Goal: Information Seeking & Learning: Understand process/instructions

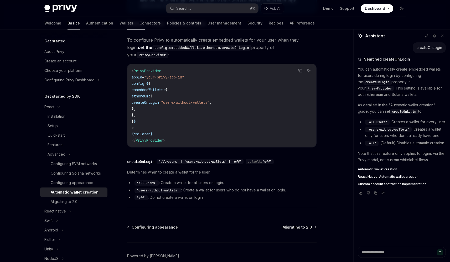
scroll to position [32, 0]
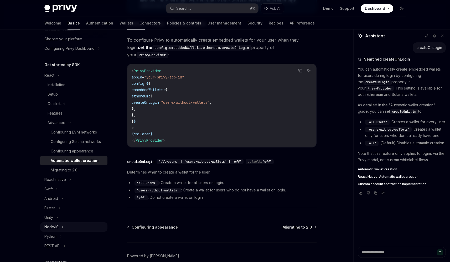
click at [60, 231] on div "NodeJS" at bounding box center [73, 226] width 67 height 9
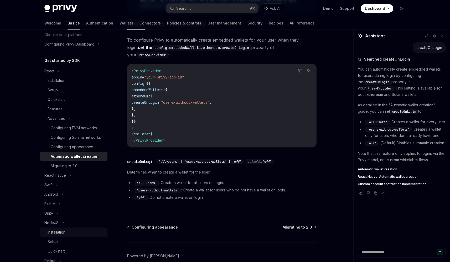
scroll to position [47, 0]
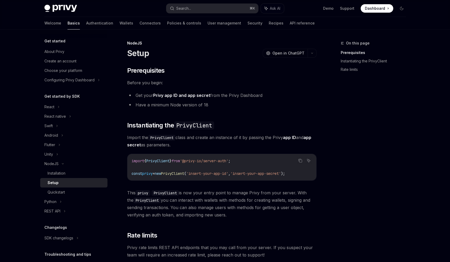
click at [65, 193] on div "Quickstart" at bounding box center [56, 192] width 17 height 6
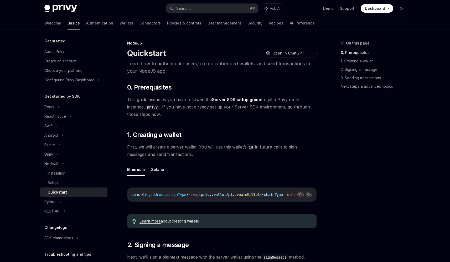
scroll to position [116, 0]
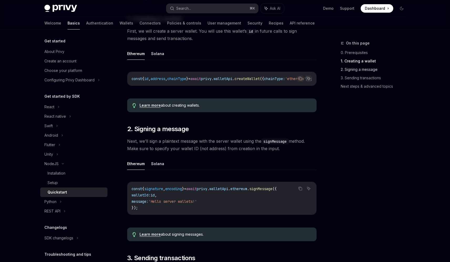
click at [377, 68] on link "2. Signing a message" at bounding box center [375, 69] width 69 height 8
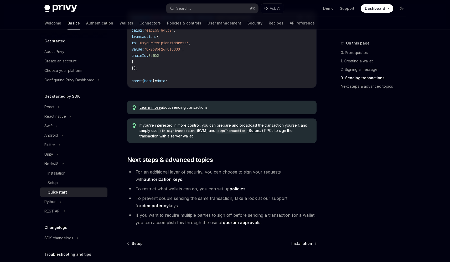
scroll to position [482, 0]
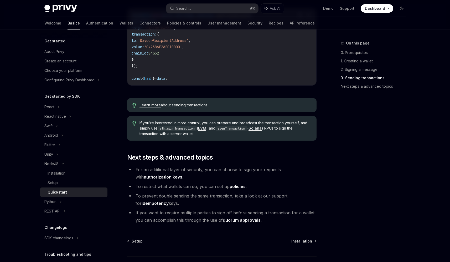
click at [153, 107] on link "Learn more" at bounding box center [150, 105] width 21 height 5
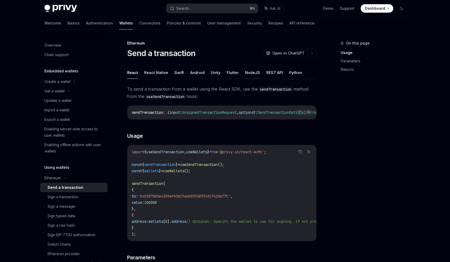
click at [248, 76] on button "NodeJS" at bounding box center [252, 72] width 15 height 12
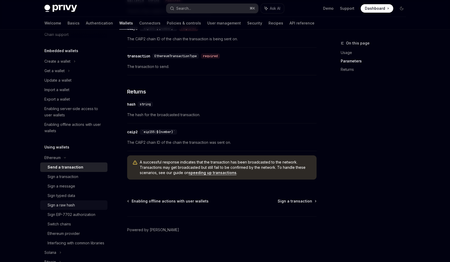
scroll to position [21, 0]
click at [56, 213] on div "Sign EIP-7702 authorization" at bounding box center [72, 214] width 48 height 6
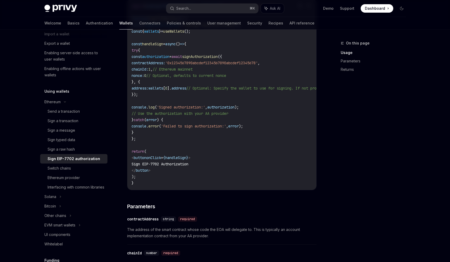
scroll to position [97, 0]
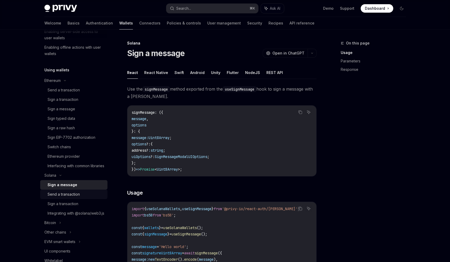
click at [64, 197] on div "Send a transaction" at bounding box center [64, 194] width 32 height 6
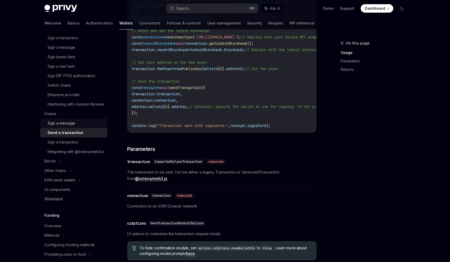
scroll to position [169, 0]
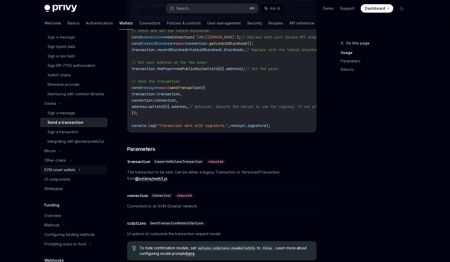
click at [78, 174] on div "EVM smart wallets" at bounding box center [73, 169] width 67 height 9
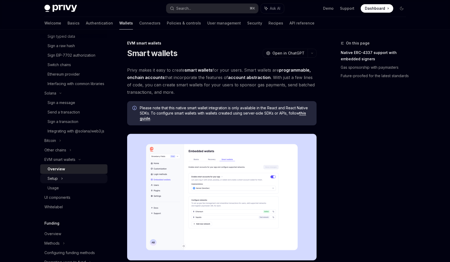
scroll to position [179, 0]
click at [58, 191] on div "Usage" at bounding box center [53, 188] width 11 height 6
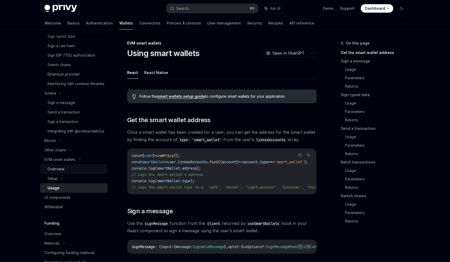
click at [50, 172] on div "Overview" at bounding box center [56, 169] width 17 height 6
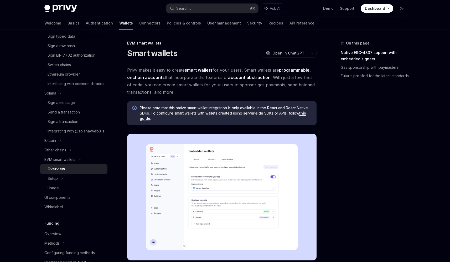
click at [144, 117] on link "this guide" at bounding box center [223, 116] width 166 height 10
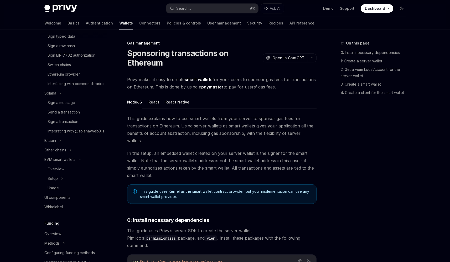
scroll to position [357, 0]
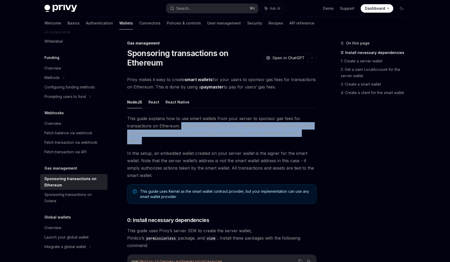
drag, startPoint x: 184, startPoint y: 126, endPoint x: 318, endPoint y: 135, distance: 134.7
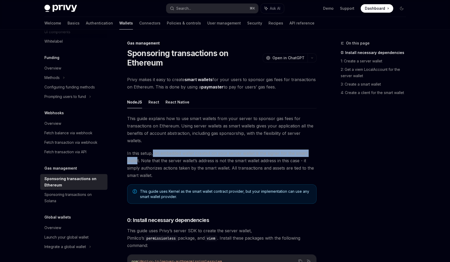
drag, startPoint x: 152, startPoint y: 146, endPoint x: 137, endPoint y: 152, distance: 16.6
click at [137, 152] on span "In this setup, an embedded wallet created on your server wallet is the signer f…" at bounding box center [222, 163] width 190 height 29
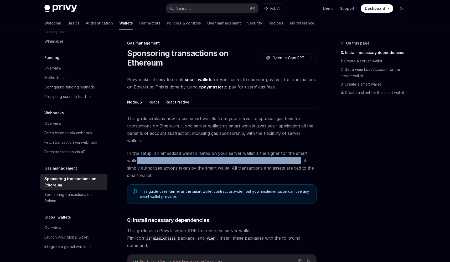
drag, startPoint x: 138, startPoint y: 152, endPoint x: 301, endPoint y: 153, distance: 163.0
click at [301, 153] on span "In this setup, an embedded wallet created on your server wallet is the signer f…" at bounding box center [222, 163] width 190 height 29
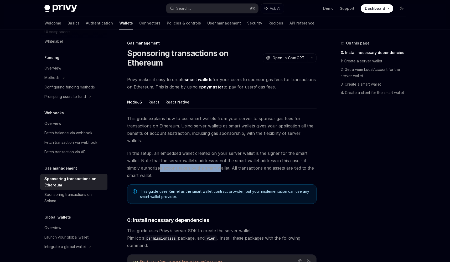
drag, startPoint x: 161, startPoint y: 162, endPoint x: 220, endPoint y: 160, distance: 58.9
click at [220, 160] on span "In this setup, an embedded wallet created on your server wallet is the signer f…" at bounding box center [222, 163] width 190 height 29
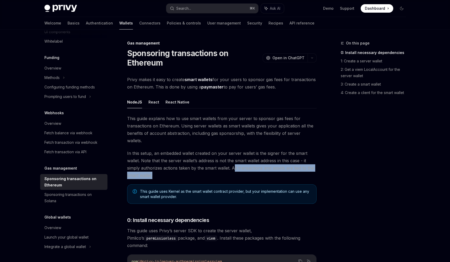
drag, startPoint x: 243, startPoint y: 160, endPoint x: 271, endPoint y: 166, distance: 28.2
click at [271, 166] on span "In this setup, an embedded wallet created on your server wallet is the signer f…" at bounding box center [222, 163] width 190 height 29
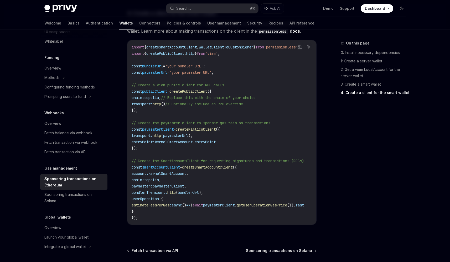
scroll to position [651, 0]
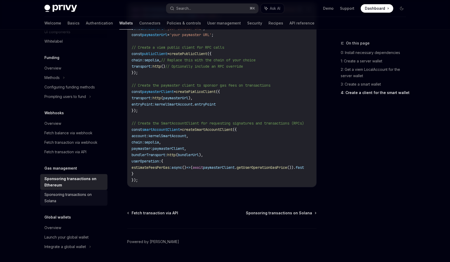
click at [63, 200] on div "Sponsoring transactions on Solana" at bounding box center [74, 197] width 60 height 13
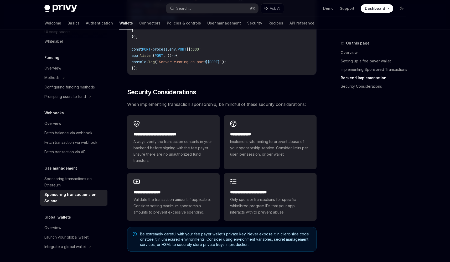
scroll to position [1478, 0]
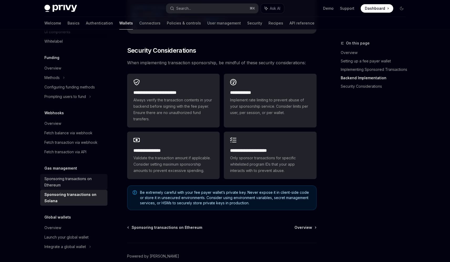
click at [68, 185] on div "Sponsoring transactions on Ethereum" at bounding box center [74, 181] width 60 height 13
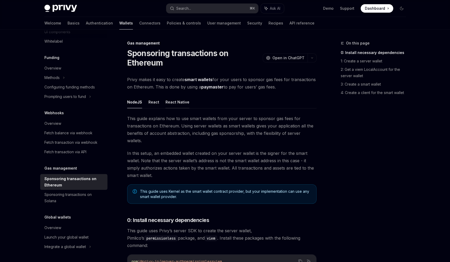
click at [181, 105] on button "React Native" at bounding box center [178, 102] width 24 height 12
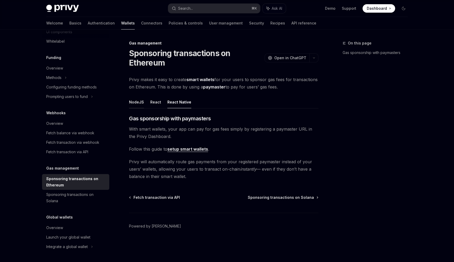
click at [139, 102] on button "NodeJS" at bounding box center [136, 102] width 15 height 12
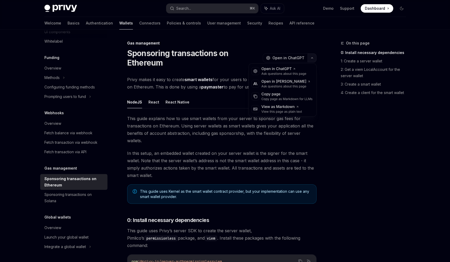
click at [312, 58] on icon "button" at bounding box center [312, 58] width 6 height 2
click at [281, 98] on div "Copy page as Markdown for LLMs" at bounding box center [287, 99] width 51 height 4
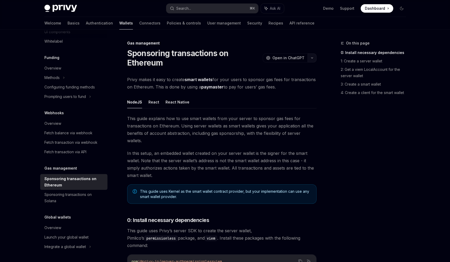
click at [313, 59] on button "button" at bounding box center [312, 57] width 9 height 9
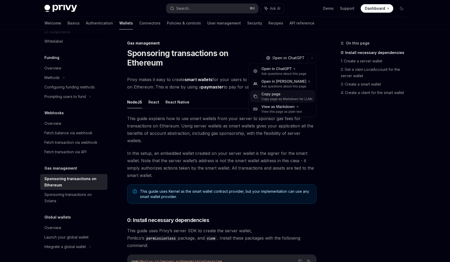
click at [279, 98] on div "Copy page as Markdown for LLMs" at bounding box center [287, 99] width 51 height 4
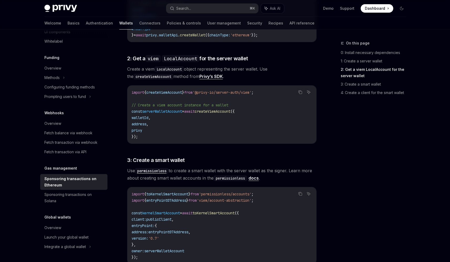
scroll to position [346, 0]
click at [212, 74] on link "Privy’s SDK" at bounding box center [211, 77] width 23 height 6
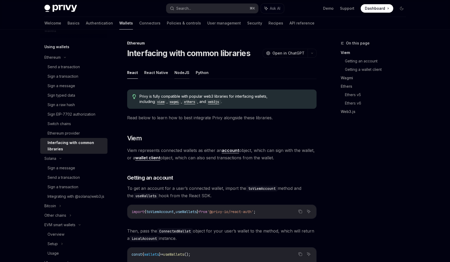
click at [176, 75] on button "NodeJS" at bounding box center [182, 72] width 15 height 12
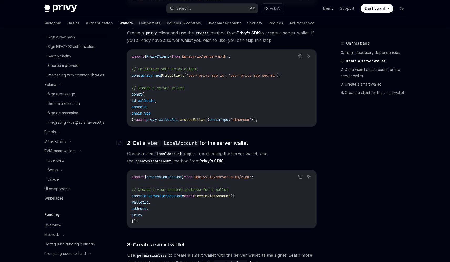
scroll to position [256, 0]
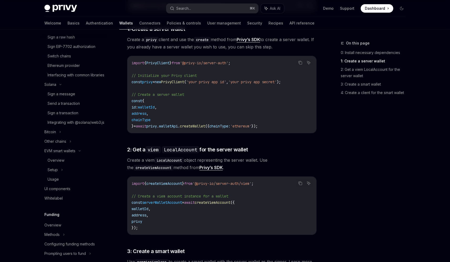
click at [184, 89] on code "import { PrivyClient } from '@privy-io/server-auth' ; // Initialize your Privy …" at bounding box center [222, 94] width 181 height 69
click at [171, 124] on span "walletApi" at bounding box center [168, 126] width 19 height 5
click at [169, 124] on span "walletApi" at bounding box center [168, 126] width 19 height 5
copy span "walletApi"
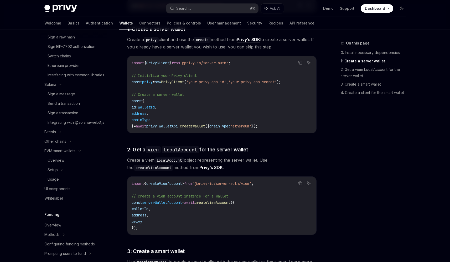
click at [197, 124] on span "createWallet" at bounding box center [192, 126] width 25 height 5
copy span "createWallet"
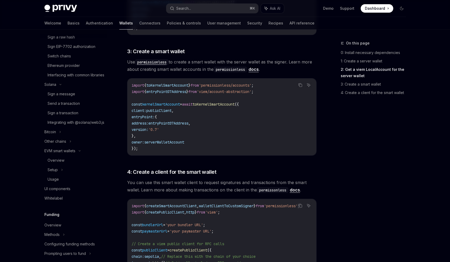
scroll to position [0, 0]
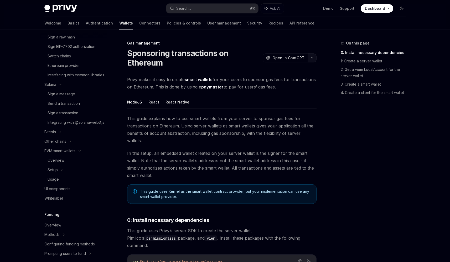
click at [313, 59] on button "button" at bounding box center [312, 57] width 9 height 9
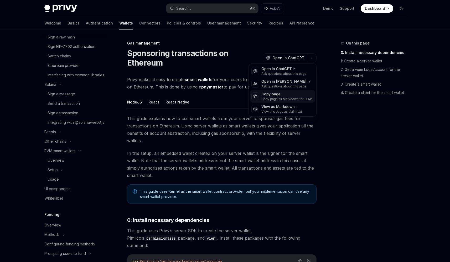
click at [272, 95] on div "Copy page" at bounding box center [287, 93] width 51 height 5
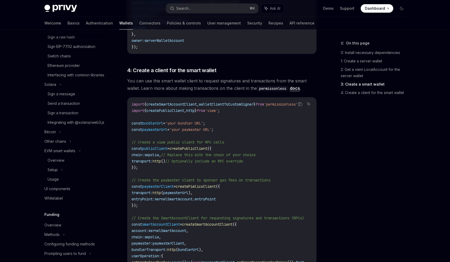
scroll to position [546, 0]
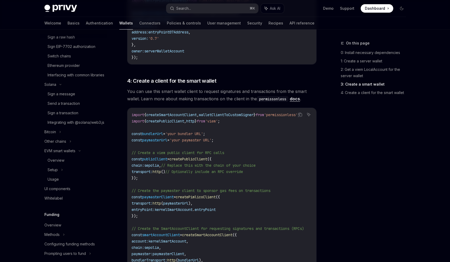
click at [252, 163] on span "// Replace this with the chain of your choice" at bounding box center [208, 165] width 95 height 5
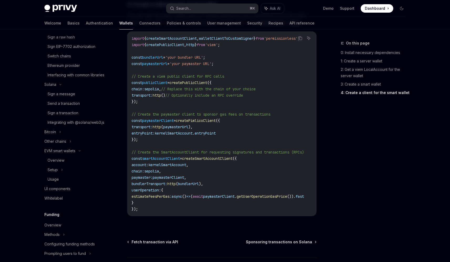
scroll to position [651, 0]
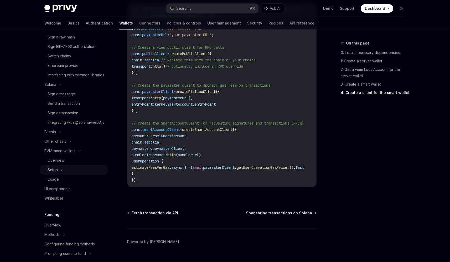
click at [56, 173] on div "Setup" at bounding box center [53, 169] width 10 height 6
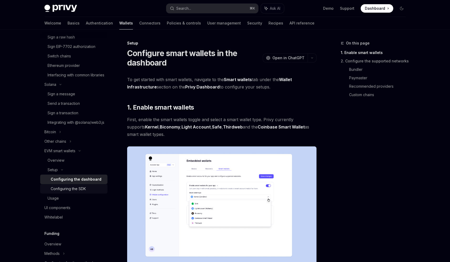
click at [68, 192] on div "Configuring the SDK" at bounding box center [68, 188] width 35 height 6
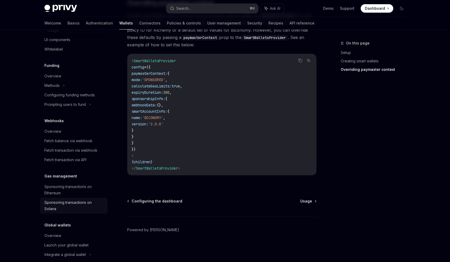
scroll to position [362, 0]
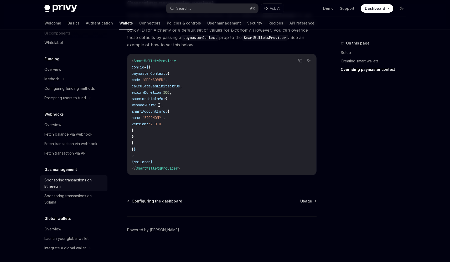
click at [82, 188] on link "Sponsoring transactions on Ethereum" at bounding box center [73, 183] width 67 height 16
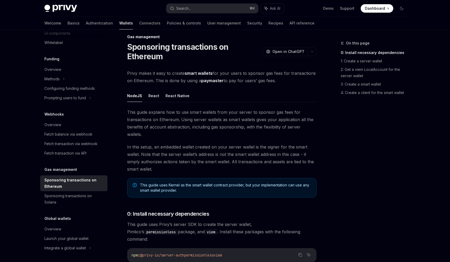
scroll to position [131, 0]
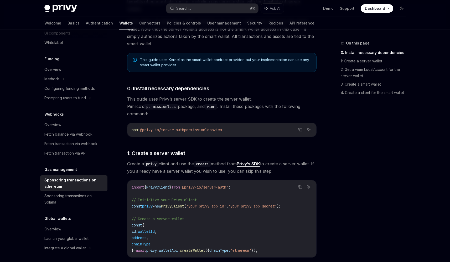
scroll to position [243, 0]
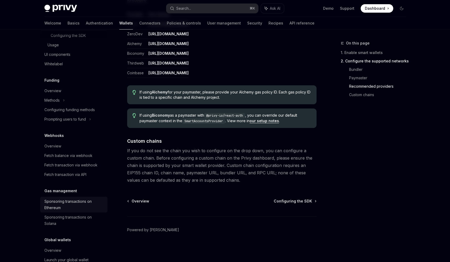
scroll to position [351, 0]
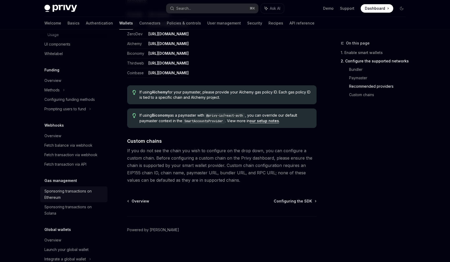
click at [82, 200] on div "Sponsoring transactions on Ethereum" at bounding box center [74, 194] width 60 height 13
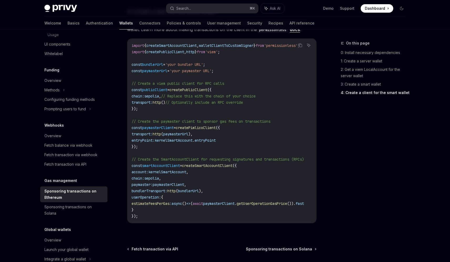
scroll to position [651, 0]
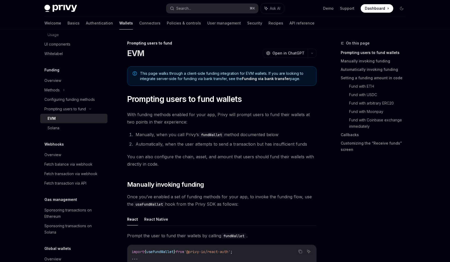
click at [67, 121] on div "EVM" at bounding box center [76, 118] width 57 height 6
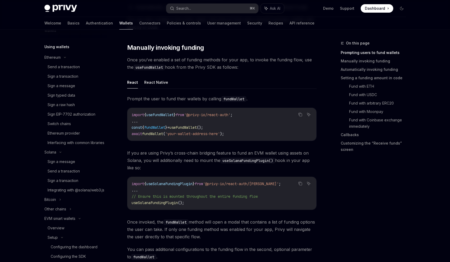
scroll to position [85, 0]
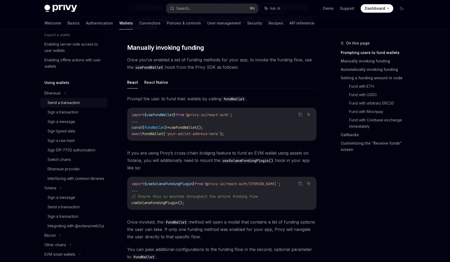
click at [56, 102] on div "Send a transaction" at bounding box center [64, 102] width 32 height 6
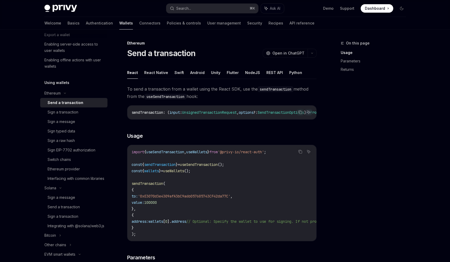
click at [258, 75] on ul "React React Native Swift Android Unity Flutter NodeJS REST API Python" at bounding box center [222, 72] width 190 height 13
click at [251, 74] on button "NodeJS" at bounding box center [252, 72] width 15 height 12
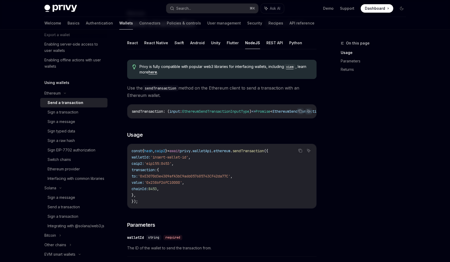
scroll to position [32, 0]
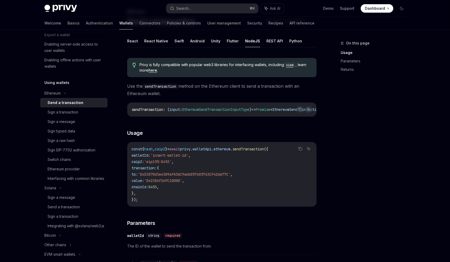
click at [210, 151] on span "walletApi" at bounding box center [202, 148] width 19 height 5
click at [231, 151] on span "ethereum" at bounding box center [222, 148] width 17 height 5
click at [259, 151] on span "sendTransaction" at bounding box center [249, 148] width 32 height 5
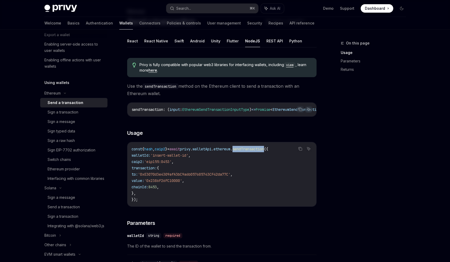
click at [259, 151] on span "sendTransaction" at bounding box center [249, 148] width 32 height 5
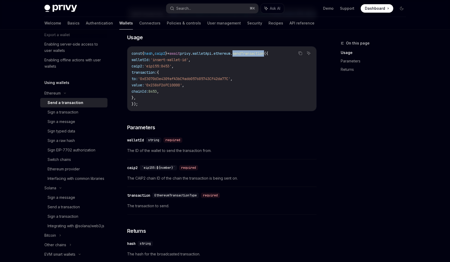
scroll to position [142, 0]
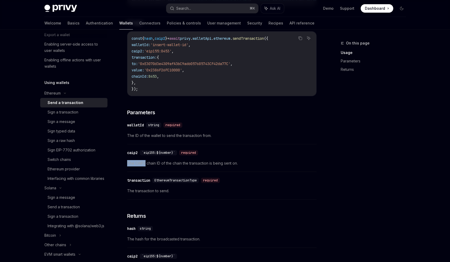
drag, startPoint x: 126, startPoint y: 165, endPoint x: 147, endPoint y: 167, distance: 20.3
click at [146, 167] on div "Ethereum Send a transaction OpenAI Open in ChatGPT OpenAI Open in ChatGPT React…" at bounding box center [173, 142] width 290 height 488
click at [152, 166] on span "The CAIP2 chain ID of the chain the transaction is being sent on." at bounding box center [222, 163] width 190 height 6
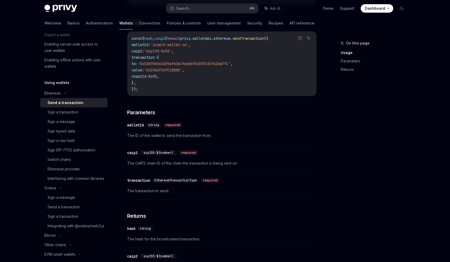
click at [156, 188] on div "​ transaction EthereumTransactionType required The transaction to send." at bounding box center [222, 186] width 190 height 25
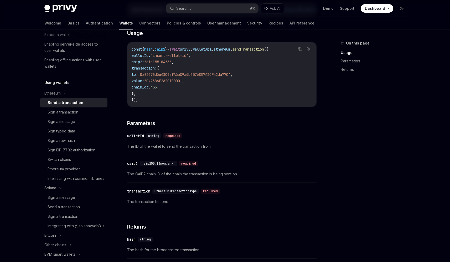
scroll to position [131, 0]
click at [178, 193] on span "EthereumTransactionType" at bounding box center [176, 191] width 42 height 4
click at [67, 115] on link "Sign a transaction" at bounding box center [73, 111] width 67 height 9
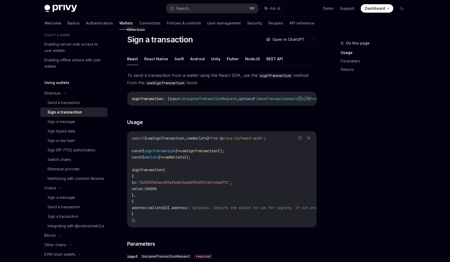
scroll to position [53, 0]
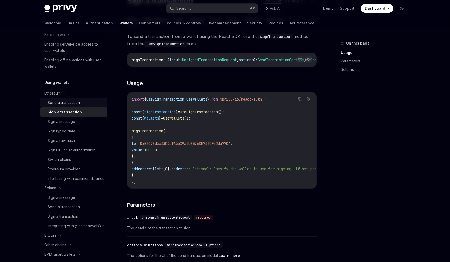
click at [58, 100] on div "Send a transaction" at bounding box center [64, 102] width 32 height 6
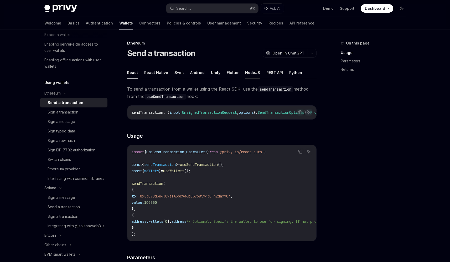
click at [252, 73] on button "NodeJS" at bounding box center [252, 72] width 15 height 12
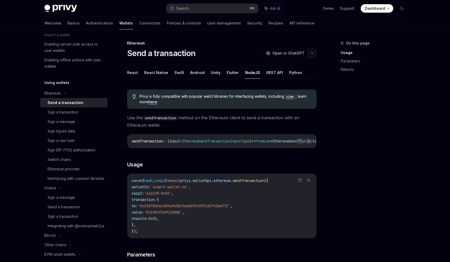
click at [314, 55] on button "button" at bounding box center [312, 53] width 9 height 9
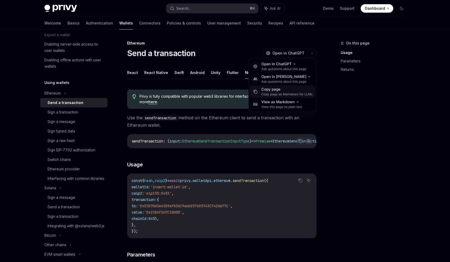
click at [273, 89] on div "Copy page" at bounding box center [287, 89] width 51 height 5
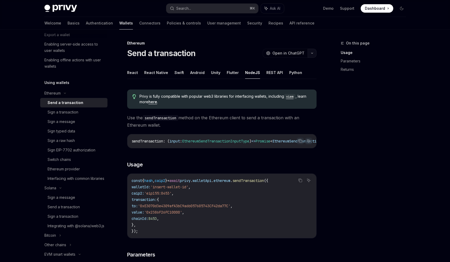
click at [311, 54] on button "button" at bounding box center [312, 53] width 9 height 9
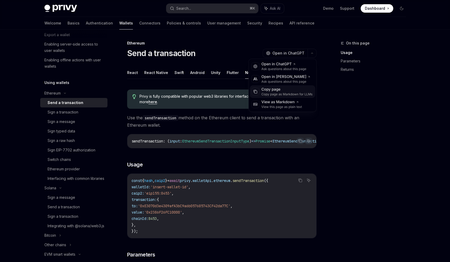
click at [278, 93] on div "Copy page as Markdown for LLMs" at bounding box center [287, 94] width 51 height 4
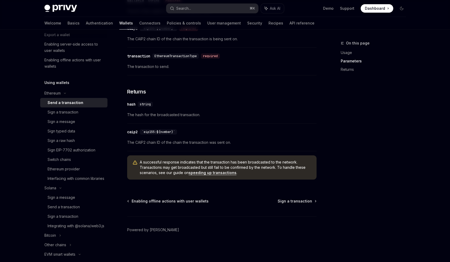
scroll to position [269, 0]
click at [194, 172] on link "speeding up transactions" at bounding box center [213, 172] width 48 height 5
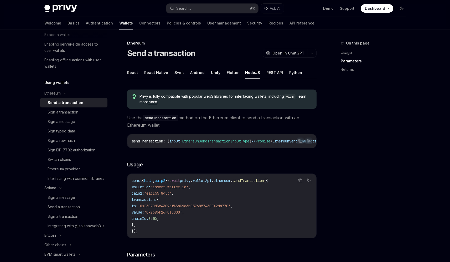
scroll to position [3, 0]
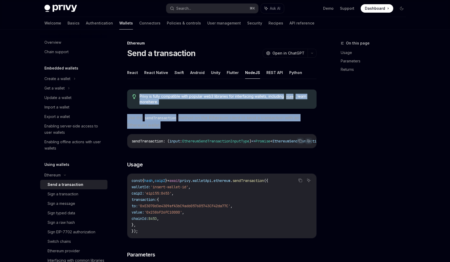
drag, startPoint x: 235, startPoint y: 143, endPoint x: 130, endPoint y: 91, distance: 116.5
click at [130, 91] on div "Privy is fully compatible with popular web3 libraries for interfacing wallets, …" at bounding box center [222, 267] width 190 height 364
copy div "Privy is fully compatible with popular web3 libraries for interfacing wallets, …"
click at [274, 72] on button "REST API" at bounding box center [275, 72] width 17 height 12
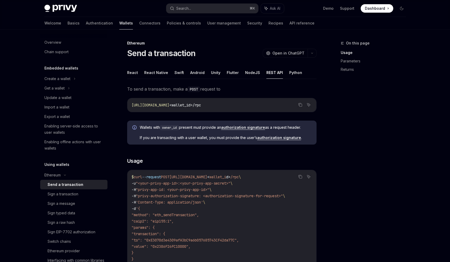
click at [210, 171] on div "$ curl --request POST https://api.privy.io/v1/wallets/ < wallet_i d > /rpc \ -u…" at bounding box center [222, 221] width 189 height 102
click at [249, 71] on button "NodeJS" at bounding box center [252, 72] width 15 height 12
type textarea "*"
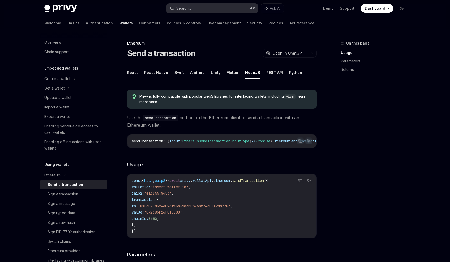
click at [235, 7] on button "Search... ⌘ K" at bounding box center [212, 8] width 92 height 9
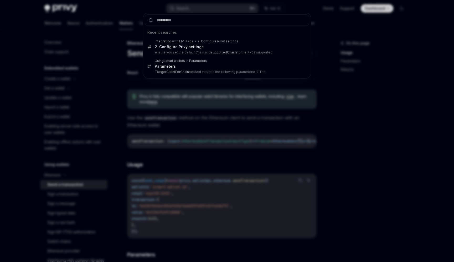
type input "**********"
click at [220, 115] on div "Recent searches Integrating with EIP-7702 2. Configure Privy settings 2. Config…" at bounding box center [227, 131] width 454 height 262
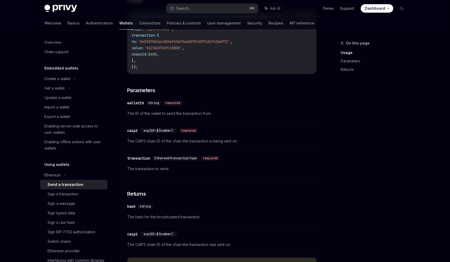
scroll to position [164, 0]
click at [176, 160] on span "EthereumTransactionType" at bounding box center [176, 158] width 42 height 4
copy div "EthereumTransactionType required"
click at [206, 160] on div "required" at bounding box center [210, 158] width 19 height 5
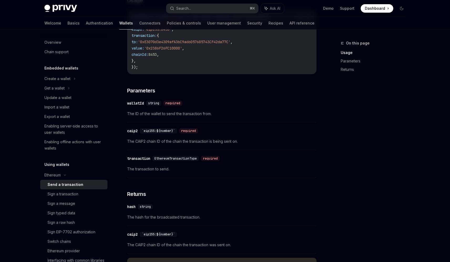
click at [190, 160] on span "EthereumTransactionType" at bounding box center [176, 158] width 42 height 4
click at [202, 161] on div "EthereumTransactionType required" at bounding box center [187, 158] width 70 height 5
drag, startPoint x: 198, startPoint y: 162, endPoint x: 152, endPoint y: 160, distance: 46.3
click at [152, 160] on div "​ transaction EthereumTransactionType required" at bounding box center [174, 158] width 95 height 5
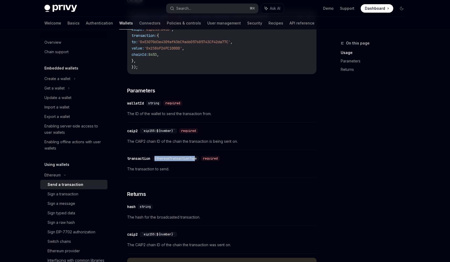
copy div "EthereumTransactionTyp"
click at [186, 10] on div "Search..." at bounding box center [183, 8] width 15 height 6
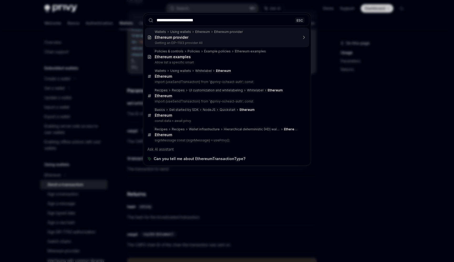
click at [211, 23] on input "**********" at bounding box center [227, 19] width 165 height 11
type input "**********"
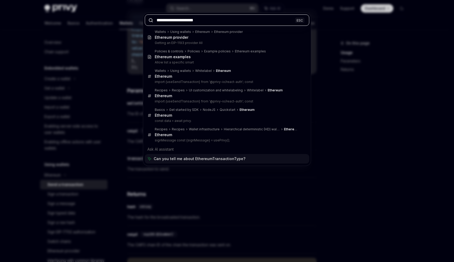
type textarea "*"
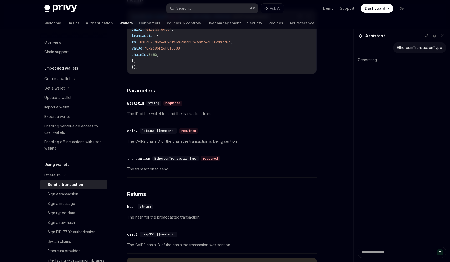
scroll to position [95, 0]
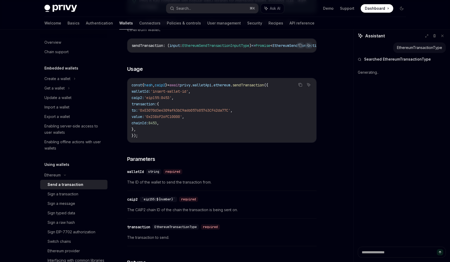
click at [420, 48] on div "EthereumTransactionType" at bounding box center [419, 47] width 45 height 5
copy div "EthereumTransactionType"
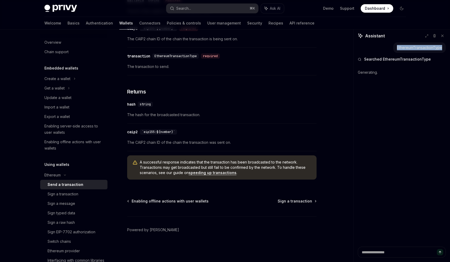
scroll to position [269, 0]
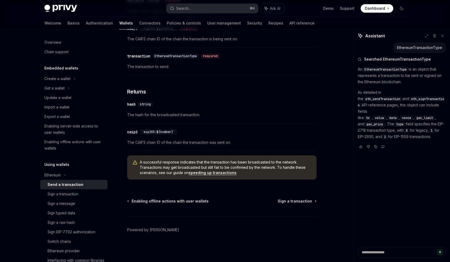
click at [396, 86] on div "An EthereumTransactionType is an object that represents a transaction to be sen…" at bounding box center [402, 103] width 88 height 74
drag, startPoint x: 410, startPoint y: 130, endPoint x: 357, endPoint y: 71, distance: 79.7
click at [358, 71] on div "An EthereumTransactionType is an object that represents a transaction to be sen…" at bounding box center [402, 103] width 88 height 74
copy div "An EthereumTransactionType is an object that represents a transaction to be sen…"
click at [62, 110] on link "Import a wallet" at bounding box center [73, 106] width 67 height 9
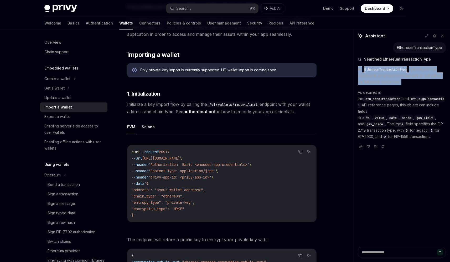
scroll to position [163, 0]
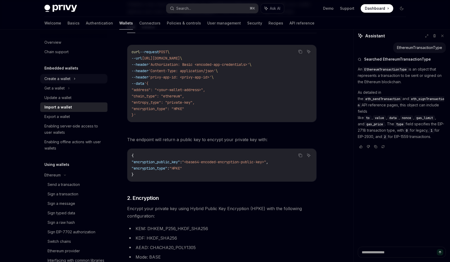
click at [57, 78] on div "Create a wallet" at bounding box center [57, 78] width 26 height 6
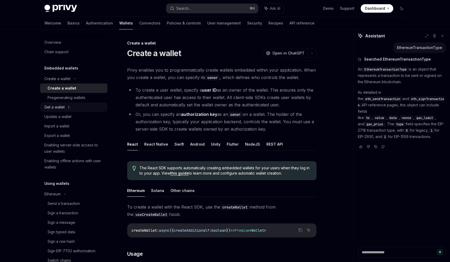
click at [62, 109] on div "Get a wallet" at bounding box center [54, 107] width 20 height 6
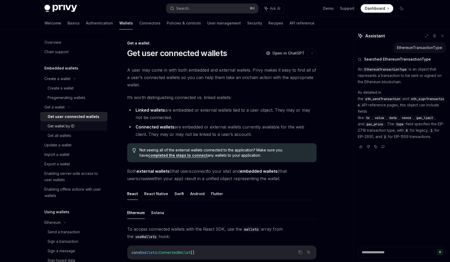
click at [72, 127] on div "Get wallet by ID" at bounding box center [61, 126] width 27 height 6
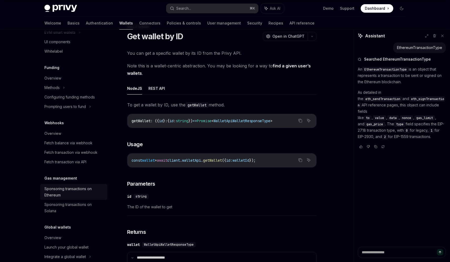
scroll to position [332, 0]
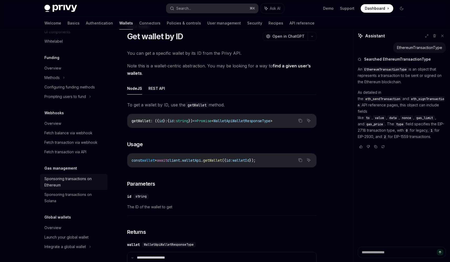
click at [74, 179] on div "Sponsoring transactions on Ethereum" at bounding box center [74, 181] width 60 height 13
type textarea "*"
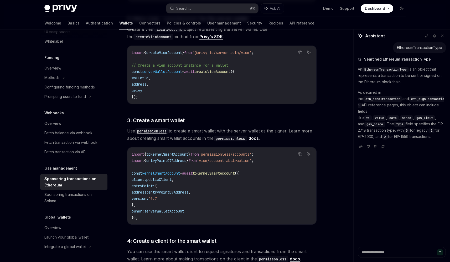
scroll to position [332, 0]
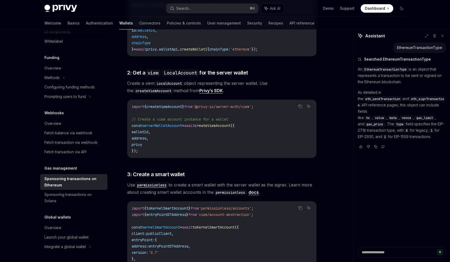
click at [141, 212] on span "import" at bounding box center [138, 214] width 13 height 5
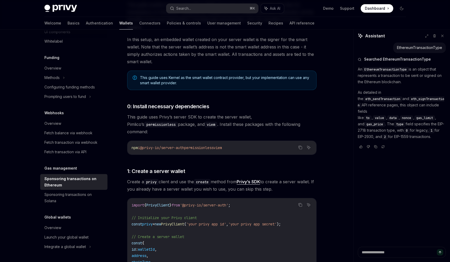
scroll to position [110, 0]
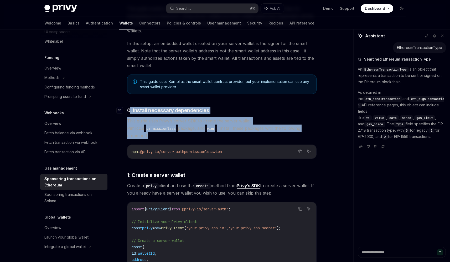
drag, startPoint x: 149, startPoint y: 185, endPoint x: 129, endPoint y: 102, distance: 84.9
copy div ": Install necessary dependencies This guide uses Privy’s server SDK to create t…"
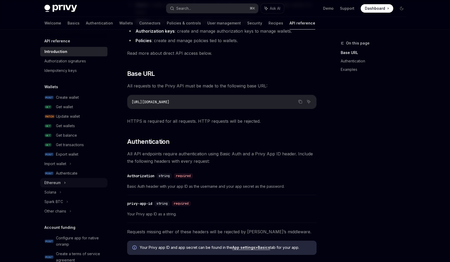
click at [66, 184] on icon at bounding box center [65, 182] width 2 height 6
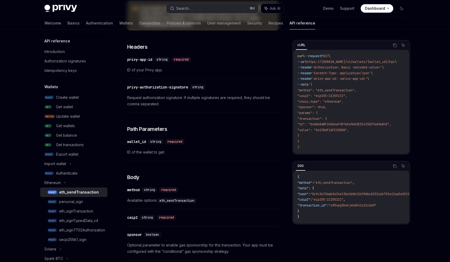
type textarea "*"
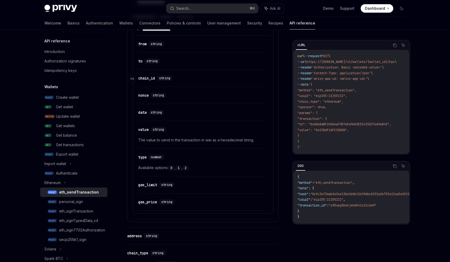
scroll to position [379, 0]
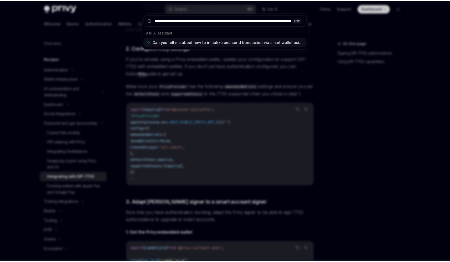
scroll to position [0, 39]
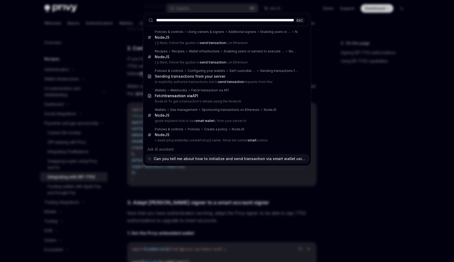
type input "**********"
type textarea "*"
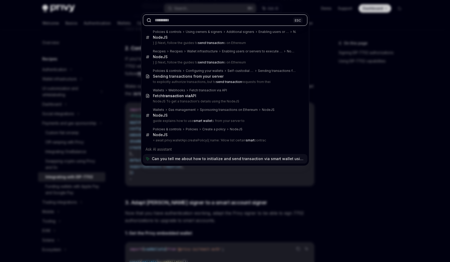
scroll to position [0, 0]
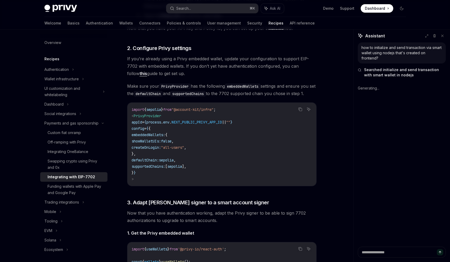
click at [383, 51] on div "how to initialize and send transaction via smart wallet using nodejs that's cre…" at bounding box center [402, 53] width 81 height 16
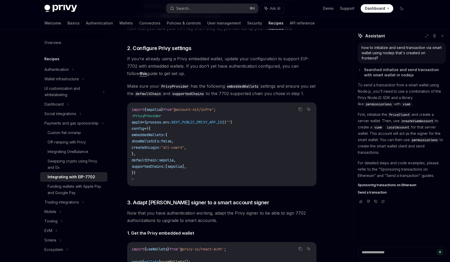
type textarea "*"
click at [400, 201] on span "Enabling users or servers to execute transactions" at bounding box center [397, 199] width 78 height 4
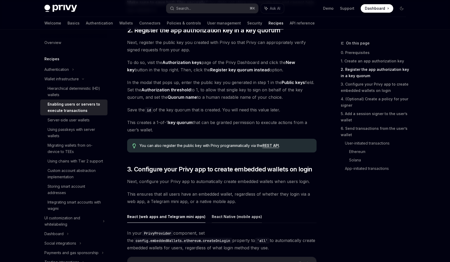
scroll to position [373, 0]
click at [226, 215] on button "React Native (mobile apps)" at bounding box center [237, 216] width 50 height 12
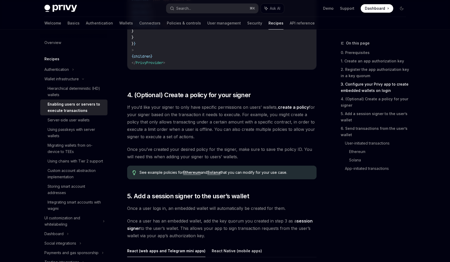
scroll to position [652, 0]
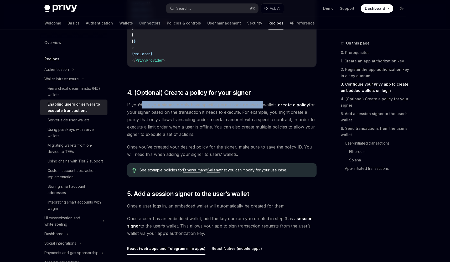
drag, startPoint x: 141, startPoint y: 108, endPoint x: 264, endPoint y: 108, distance: 123.0
click at [264, 108] on span "If you’d like your signer to only have specific permissions on users’ wallets, …" at bounding box center [222, 119] width 190 height 37
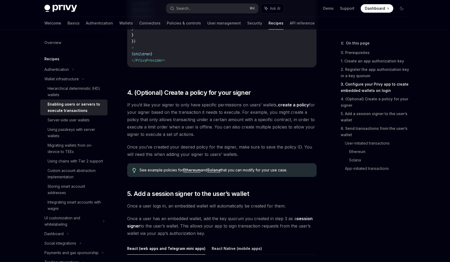
click at [264, 108] on span "If you’d like your signer to only have specific permissions on users’ wallets, …" at bounding box center [222, 119] width 190 height 37
drag, startPoint x: 120, startPoint y: 113, endPoint x: 243, endPoint y: 114, distance: 122.8
click at [243, 114] on div "Wallet infrastructure Enabling users or servers to execute transactions OpenAI …" at bounding box center [173, 171] width 290 height 1567
click at [243, 114] on span "If you’d like your signer to only have specific permissions on users’ wallets, …" at bounding box center [222, 119] width 190 height 37
drag, startPoint x: 146, startPoint y: 120, endPoint x: 255, endPoint y: 120, distance: 109.4
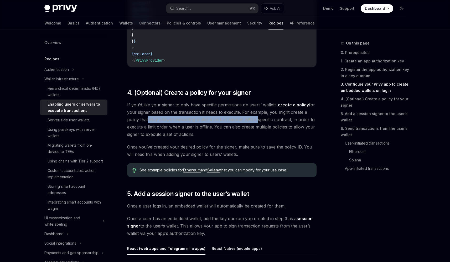
click at [255, 120] on span "If you’d like your signer to only have specific permissions on users’ wallets, …" at bounding box center [222, 119] width 190 height 37
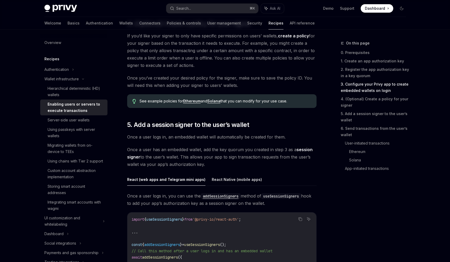
scroll to position [741, 0]
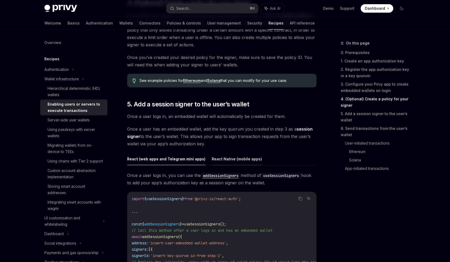
click at [223, 159] on button "React Native (mobile apps)" at bounding box center [237, 158] width 50 height 12
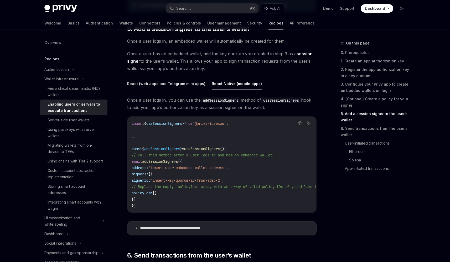
scroll to position [852, 0]
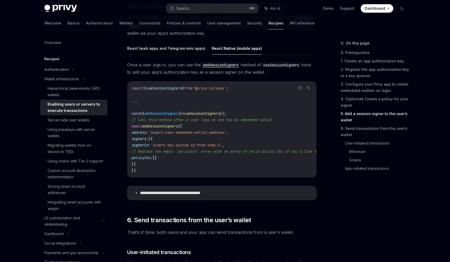
click at [210, 188] on div "**********" at bounding box center [222, 132] width 190 height 142
click at [205, 193] on p "**********" at bounding box center [177, 192] width 74 height 5
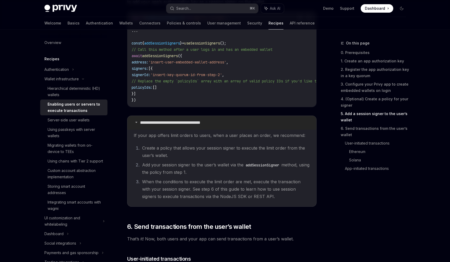
scroll to position [925, 0]
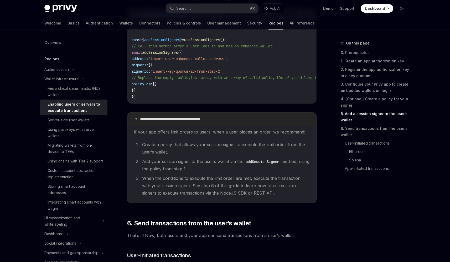
click at [190, 122] on p "**********" at bounding box center [177, 118] width 74 height 5
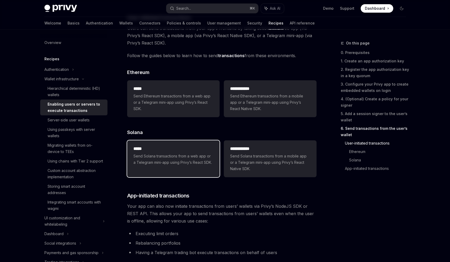
scroll to position [1104, 0]
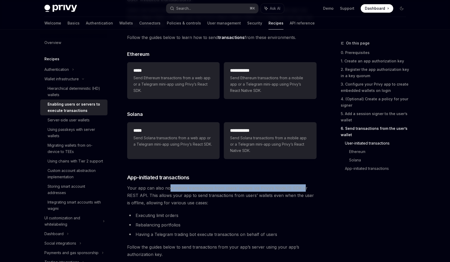
drag, startPoint x: 185, startPoint y: 191, endPoint x: 302, endPoint y: 194, distance: 116.8
click at [302, 194] on span "Your app can also now initiate transactions from users’ wallets via Privy’s Nod…" at bounding box center [222, 195] width 190 height 22
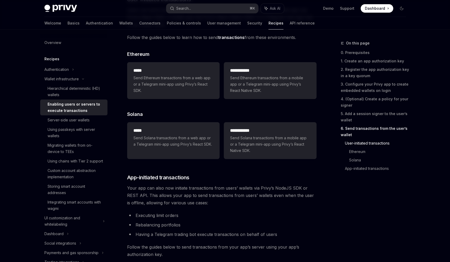
click at [302, 194] on span "Your app can also now initiate transactions from users’ wallets via Privy’s Nod…" at bounding box center [222, 195] width 190 height 22
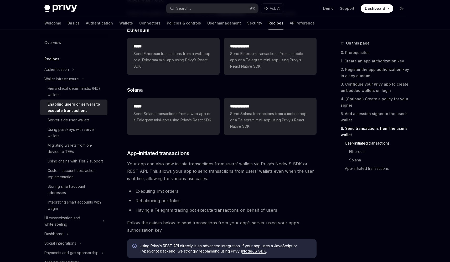
scroll to position [1131, 0]
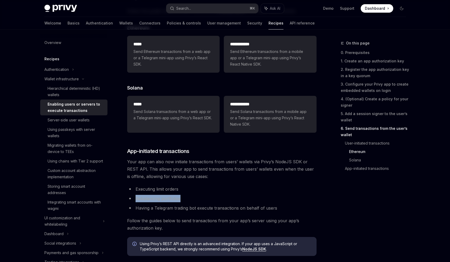
drag, startPoint x: 134, startPoint y: 203, endPoint x: 187, endPoint y: 202, distance: 52.8
click at [187, 202] on li "Rebalancing portfolios" at bounding box center [222, 198] width 190 height 7
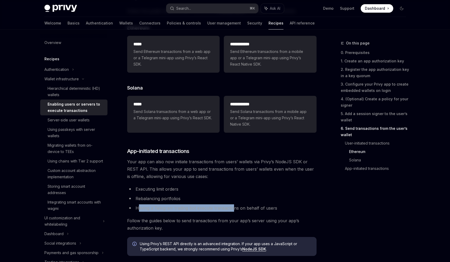
drag, startPoint x: 139, startPoint y: 212, endPoint x: 253, endPoint y: 215, distance: 113.9
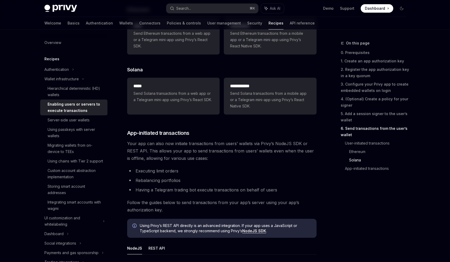
scroll to position [1215, 0]
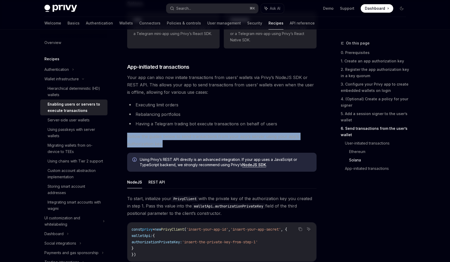
drag, startPoint x: 128, startPoint y: 140, endPoint x: 198, endPoint y: 145, distance: 70.1
click at [198, 145] on span "Follow the guides below to send transactions from your app’s server using your …" at bounding box center [222, 140] width 190 height 15
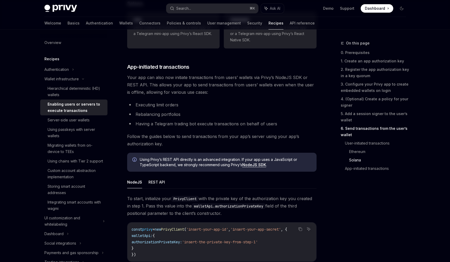
click at [198, 145] on span "Follow the guides below to send transactions from your app’s server using your …" at bounding box center [222, 140] width 190 height 15
click at [160, 184] on button "REST API" at bounding box center [157, 182] width 17 height 12
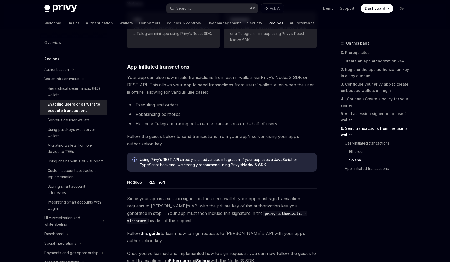
click at [131, 186] on button "NodeJS" at bounding box center [134, 182] width 15 height 12
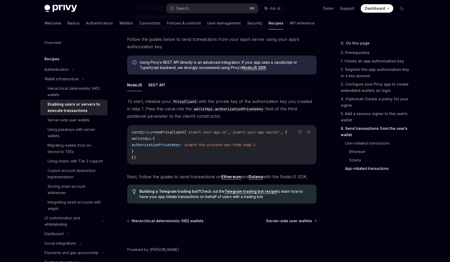
scroll to position [1320, 0]
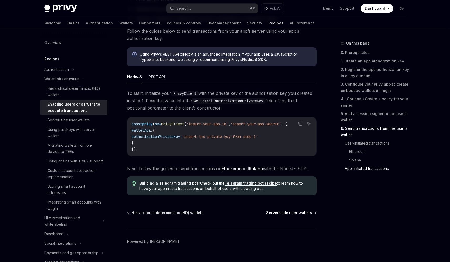
click at [280, 215] on span "Server-side user wallets" at bounding box center [289, 212] width 46 height 5
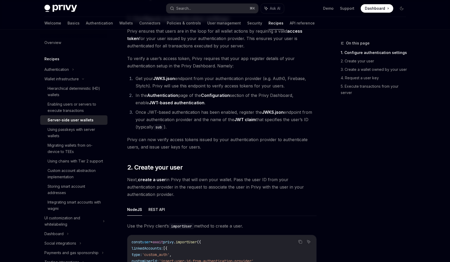
scroll to position [436, 0]
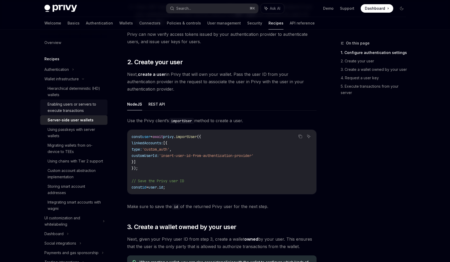
click at [77, 109] on div "Enabling users or servers to execute transactions" at bounding box center [76, 107] width 57 height 13
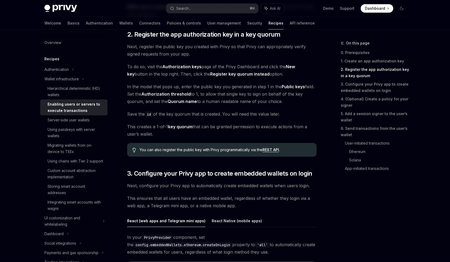
scroll to position [384, 0]
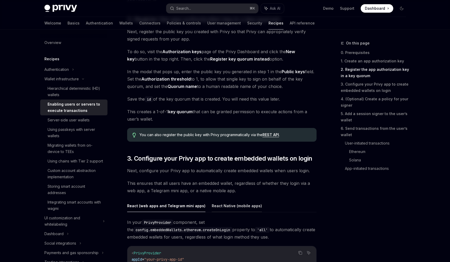
click at [228, 205] on button "React Native (mobile apps)" at bounding box center [237, 205] width 50 height 12
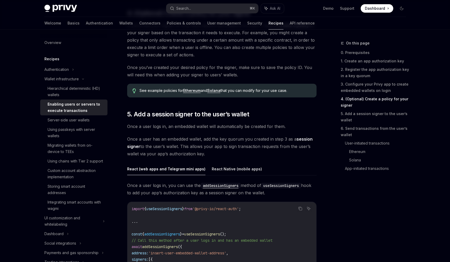
scroll to position [747, 0]
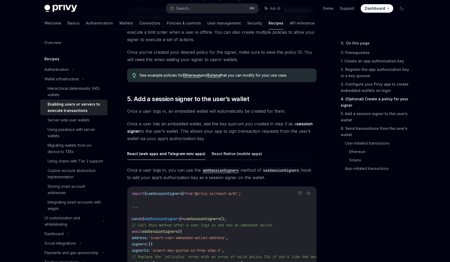
click at [220, 156] on button "React Native (mobile apps)" at bounding box center [237, 153] width 50 height 12
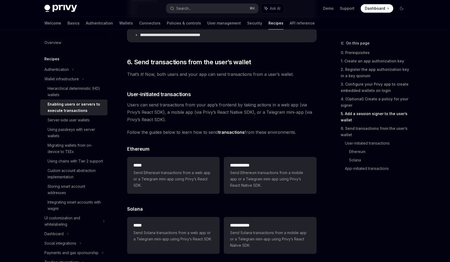
scroll to position [1109, 0]
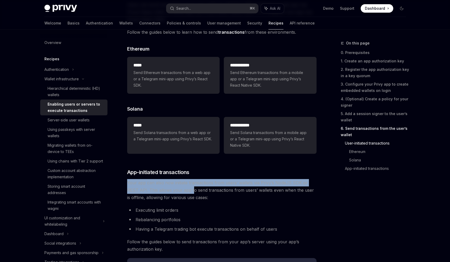
drag, startPoint x: 125, startPoint y: 184, endPoint x: 181, endPoint y: 191, distance: 56.6
click at [181, 191] on span "Your app can also now initiate transactions from users’ wallets via Privy’s Nod…" at bounding box center [222, 190] width 190 height 22
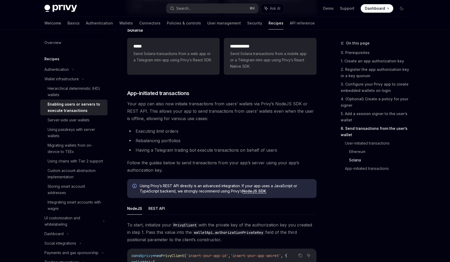
scroll to position [1199, 0]
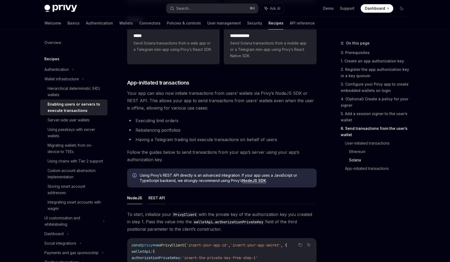
click at [156, 201] on button "REST API" at bounding box center [157, 197] width 17 height 12
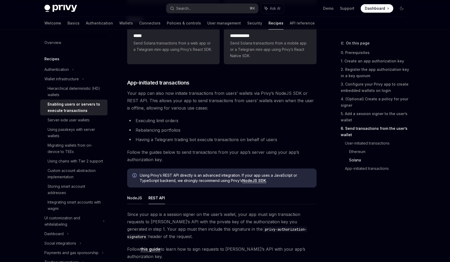
click at [136, 201] on button "NodeJS" at bounding box center [134, 197] width 15 height 12
type textarea "*"
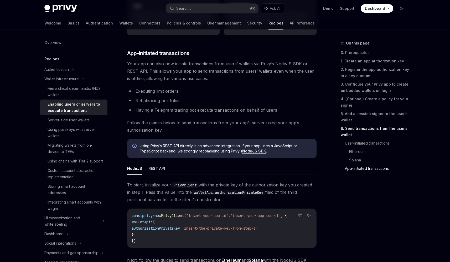
scroll to position [1251, 0]
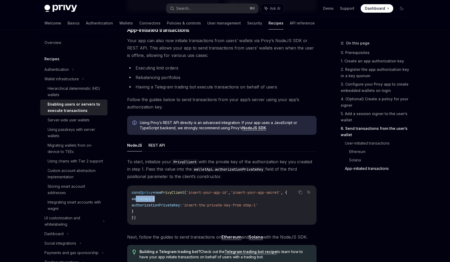
drag, startPoint x: 137, startPoint y: 201, endPoint x: 179, endPoint y: 201, distance: 41.5
click at [179, 201] on code "const privy = new PrivyClient ( 'insert-your-app-id' , 'insert-your-app-secret'…" at bounding box center [222, 205] width 181 height 32
drag, startPoint x: 138, startPoint y: 206, endPoint x: 276, endPoint y: 210, distance: 137.8
click at [258, 207] on span "authorizationPrivateKey: 'insert-the-private-key-from-step-1'" at bounding box center [195, 204] width 126 height 5
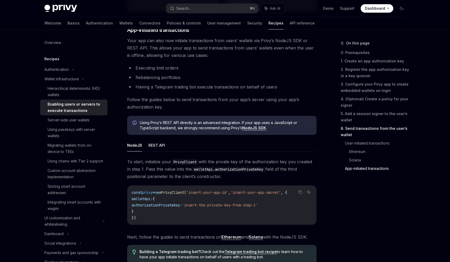
drag, startPoint x: 277, startPoint y: 209, endPoint x: 271, endPoint y: 207, distance: 6.4
click at [258, 207] on span "'insert-the-private-key-from-step-1'" at bounding box center [220, 204] width 76 height 5
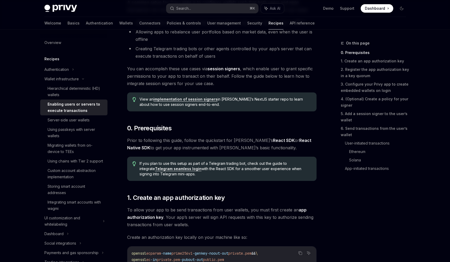
scroll to position [68, 0]
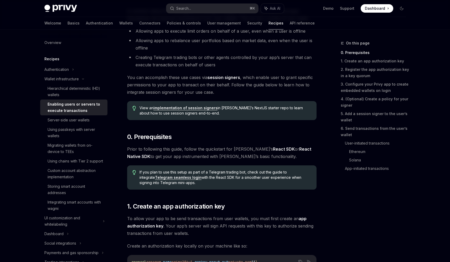
click at [188, 108] on link "implementation of session signers" at bounding box center [186, 107] width 64 height 5
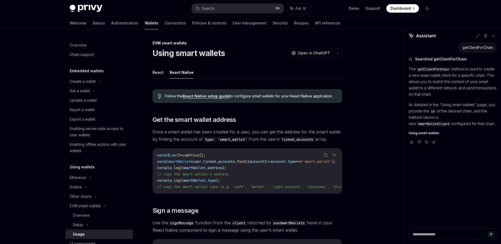
scroll to position [5, 0]
